Goal: Information Seeking & Learning: Find specific fact

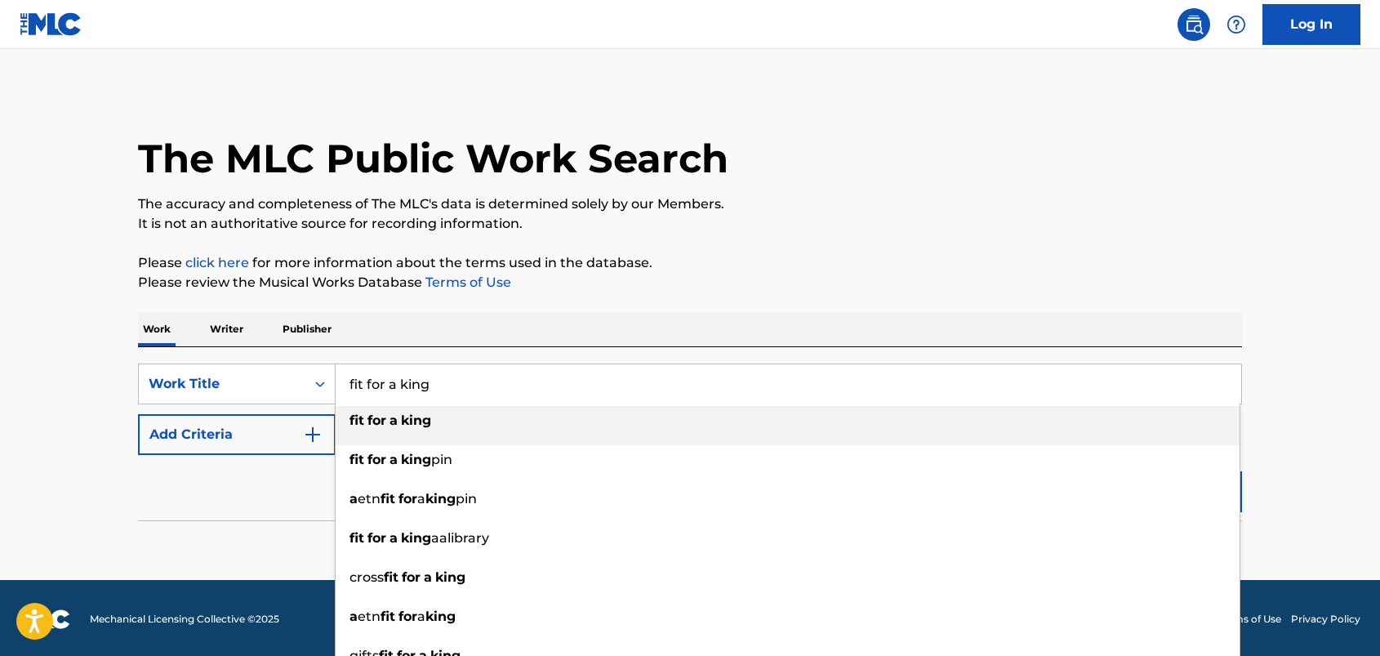
type input "fit for a king"
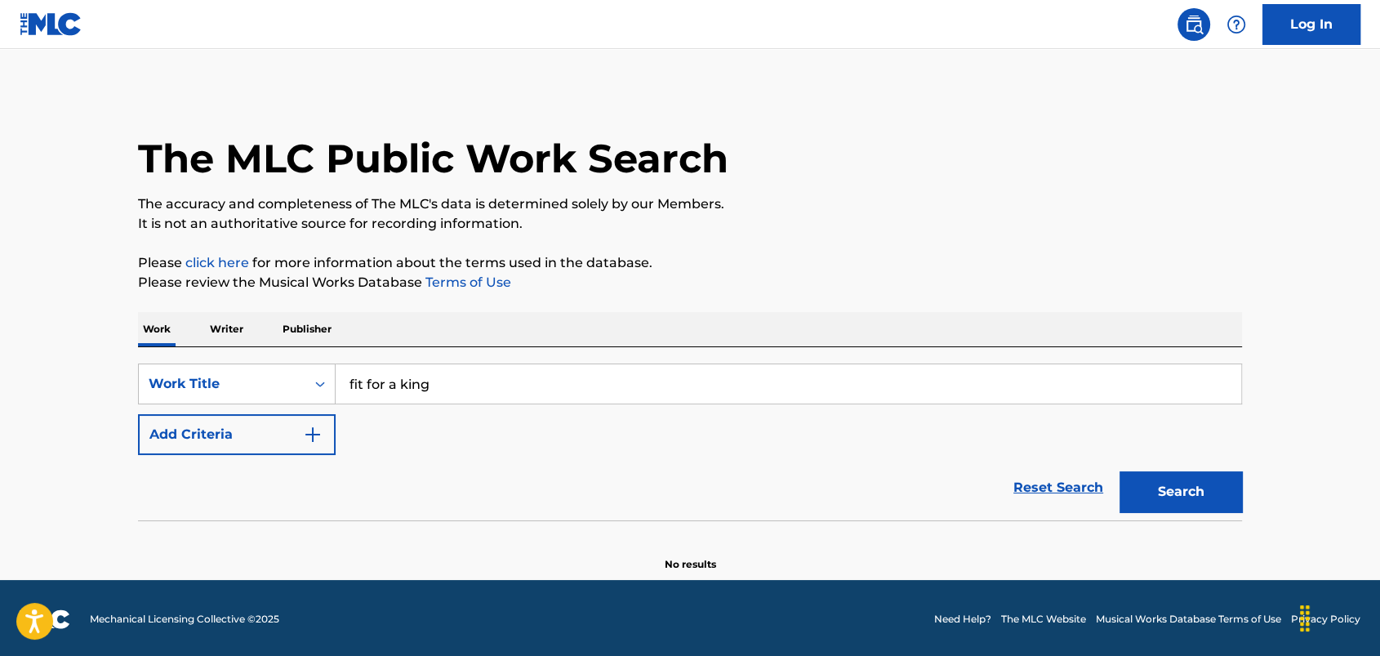
click at [377, 431] on div "SearchWithCriteria44e40641-e150-4304-919b-bcd14f188803 Work Title fit for a kin…" at bounding box center [690, 408] width 1104 height 91
click at [379, 431] on div "SearchWithCriteria44e40641-e150-4304-919b-bcd14f188803 Work Title fit for a kin…" at bounding box center [690, 408] width 1104 height 91
click at [319, 438] on img "Search Form" at bounding box center [313, 435] width 20 height 20
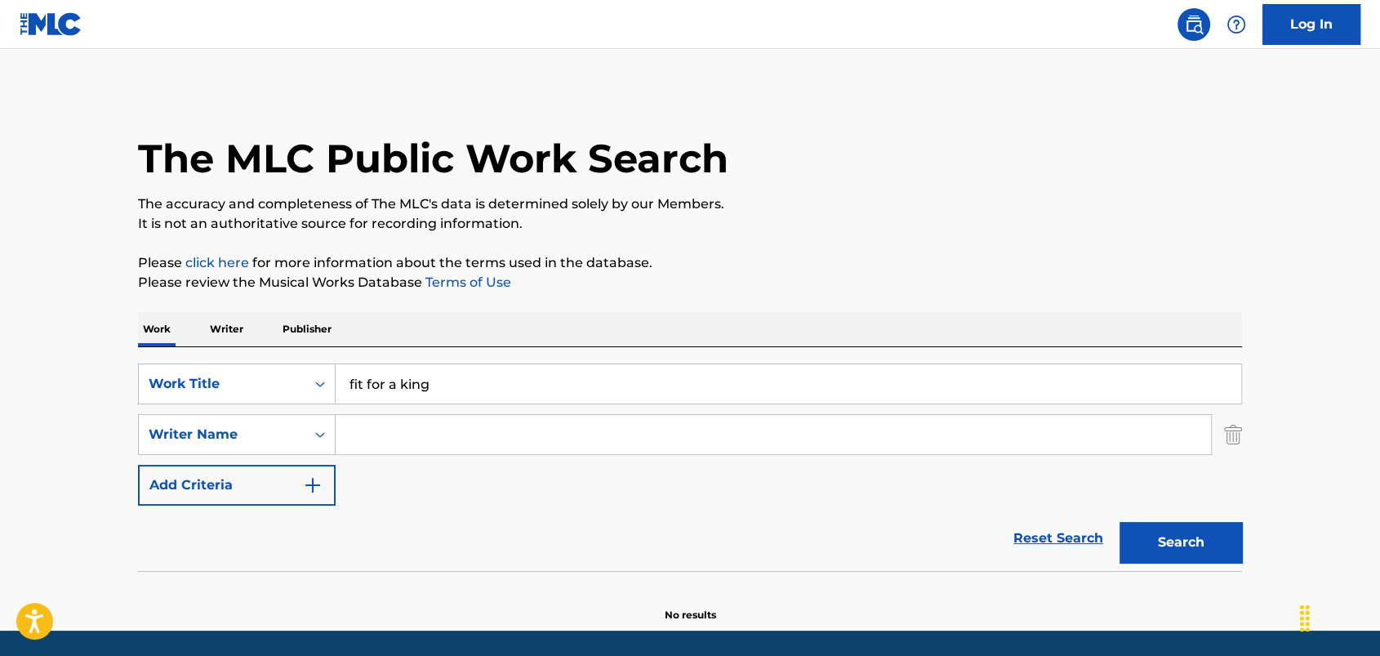
click at [372, 438] on input "Search Form" at bounding box center [773, 434] width 875 height 39
type input "[PERSON_NAME]"
click at [1120, 522] on button "Search" at bounding box center [1181, 542] width 122 height 41
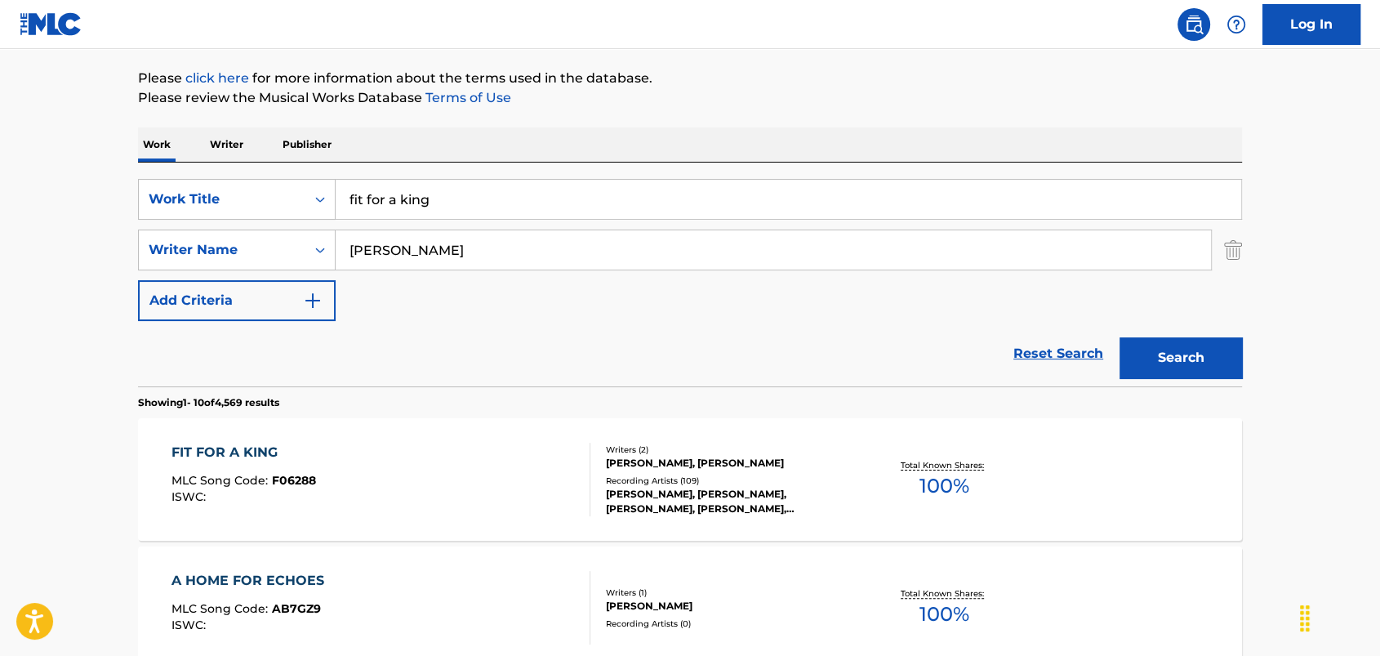
scroll to position [435, 0]
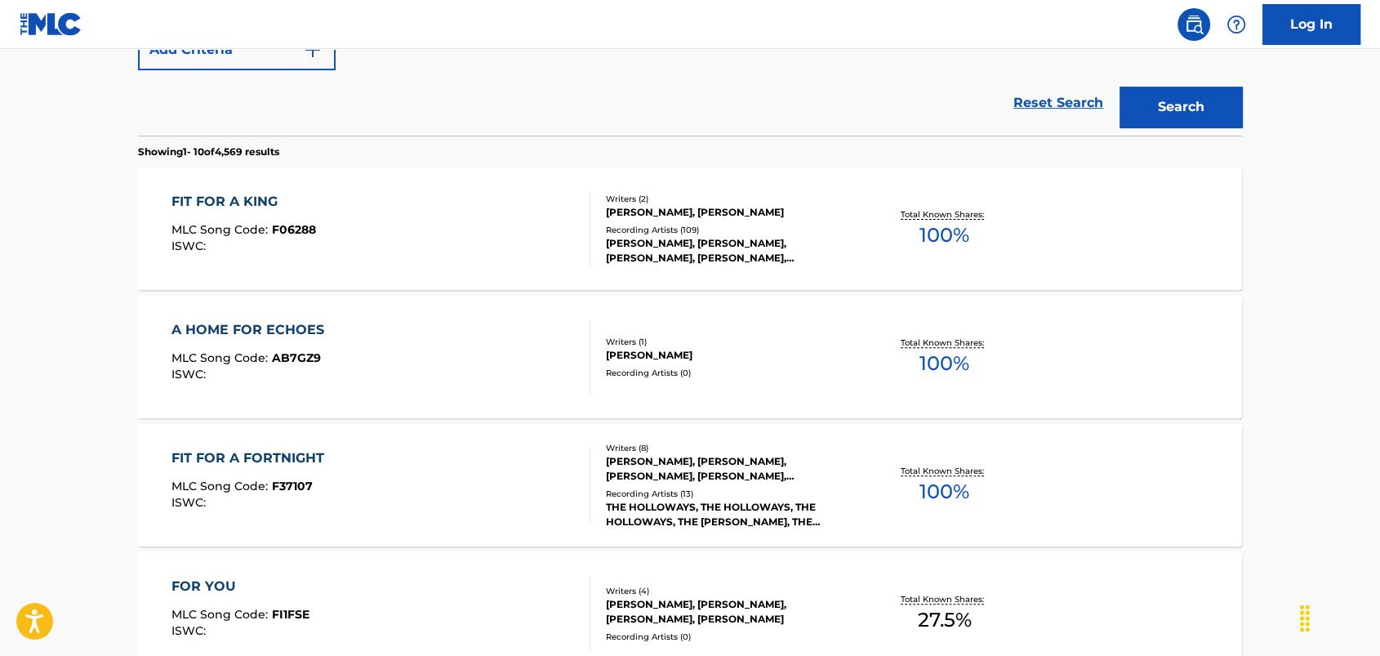
click at [938, 229] on span "100 %" at bounding box center [945, 234] width 50 height 29
